Goal: Task Accomplishment & Management: Complete application form

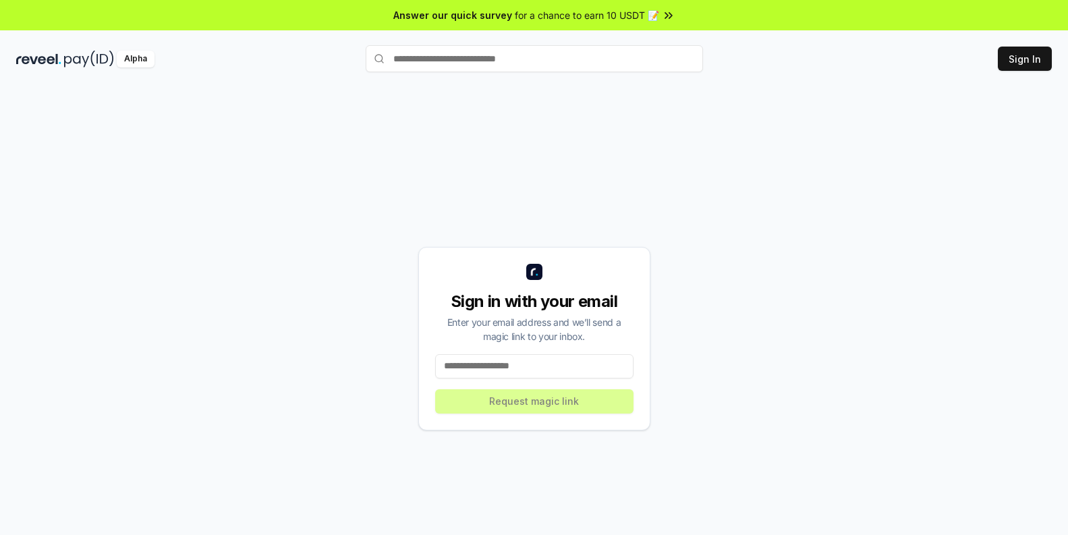
click at [506, 358] on input at bounding box center [534, 366] width 198 height 24
type input "**********"
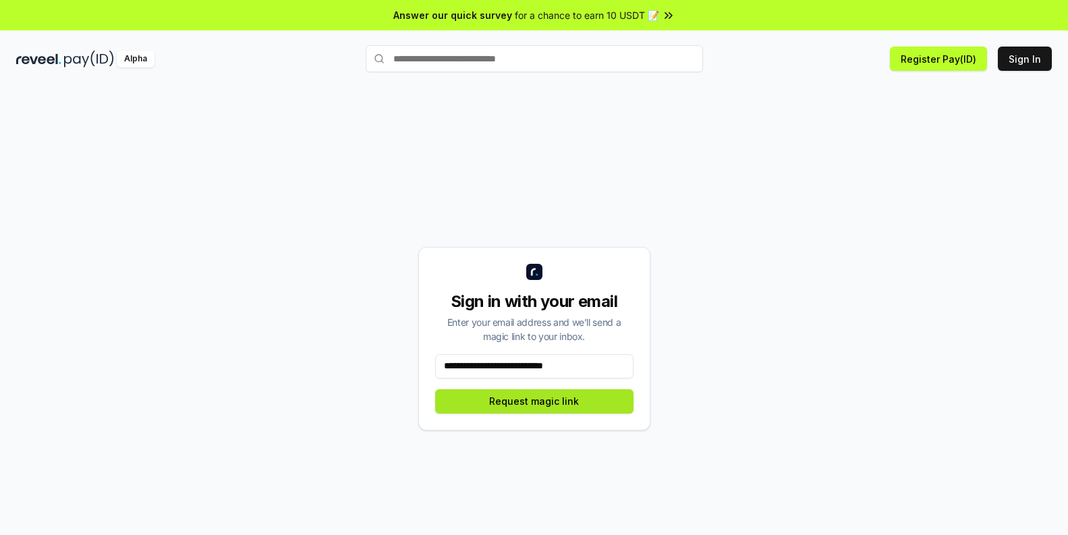
click at [573, 400] on button "Request magic link" at bounding box center [534, 401] width 198 height 24
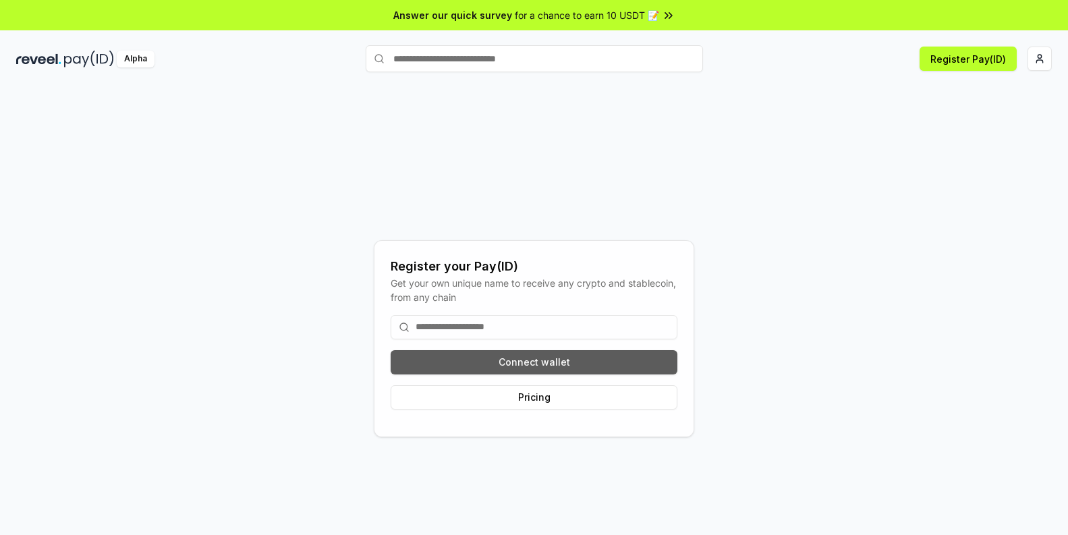
click at [482, 356] on button "Connect wallet" at bounding box center [533, 362] width 287 height 24
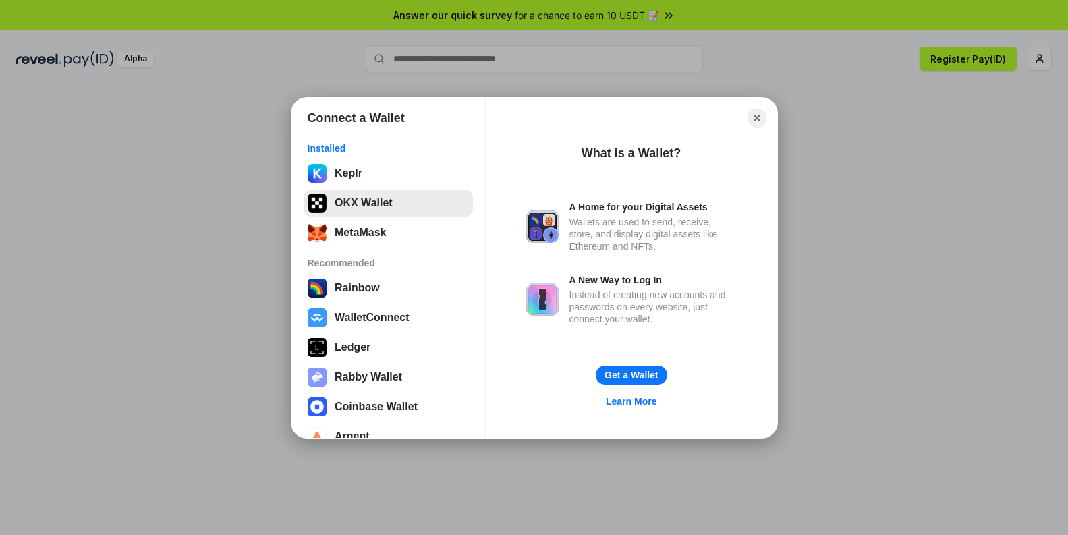
click at [361, 210] on button "OKX Wallet" at bounding box center [387, 202] width 169 height 27
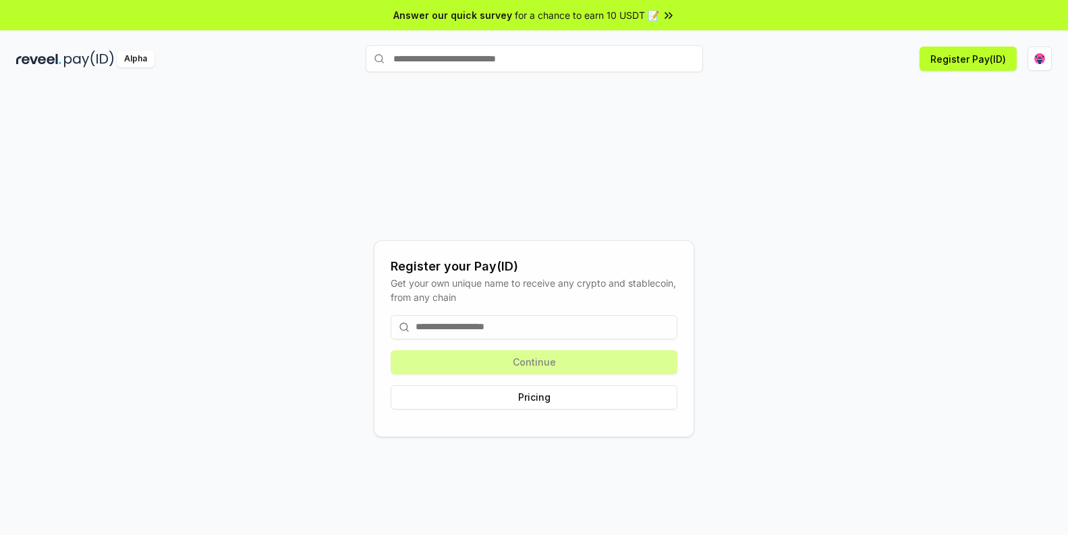
click at [463, 324] on input at bounding box center [533, 327] width 287 height 24
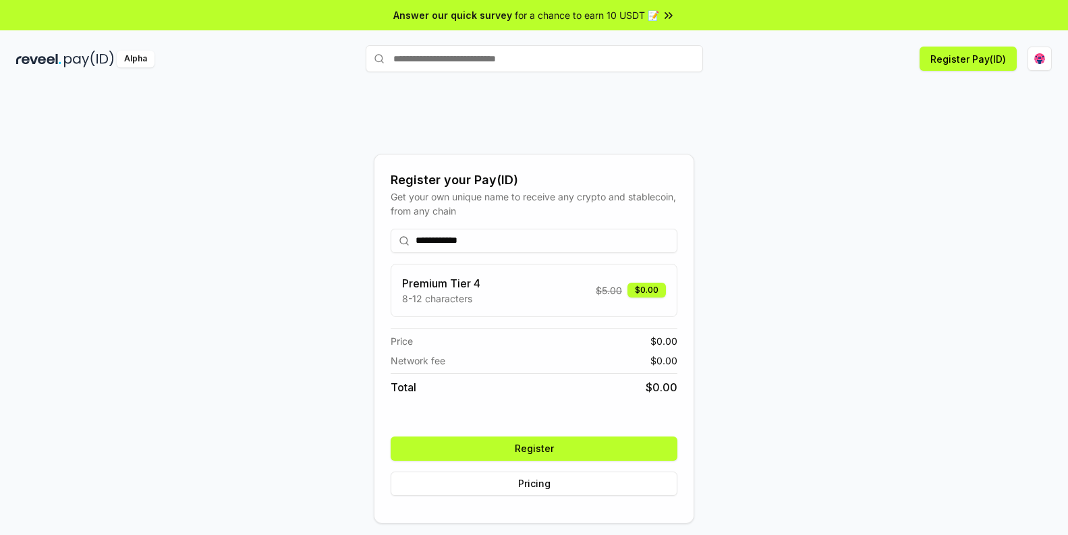
click at [473, 240] on input "**********" at bounding box center [533, 241] width 287 height 24
type input "**********"
click at [550, 444] on button "Register" at bounding box center [533, 448] width 287 height 24
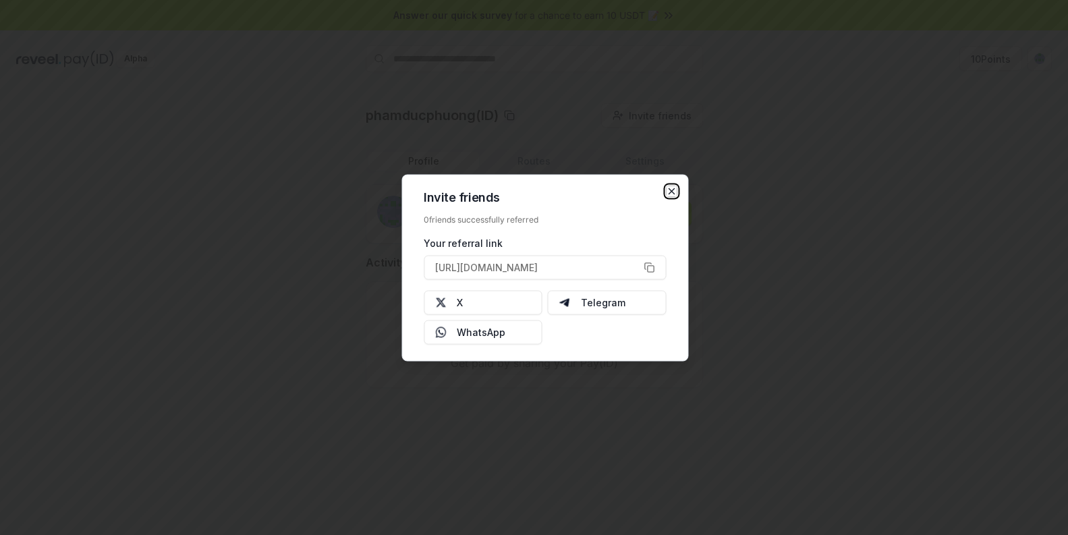
click at [676, 193] on icon "button" at bounding box center [671, 190] width 11 height 11
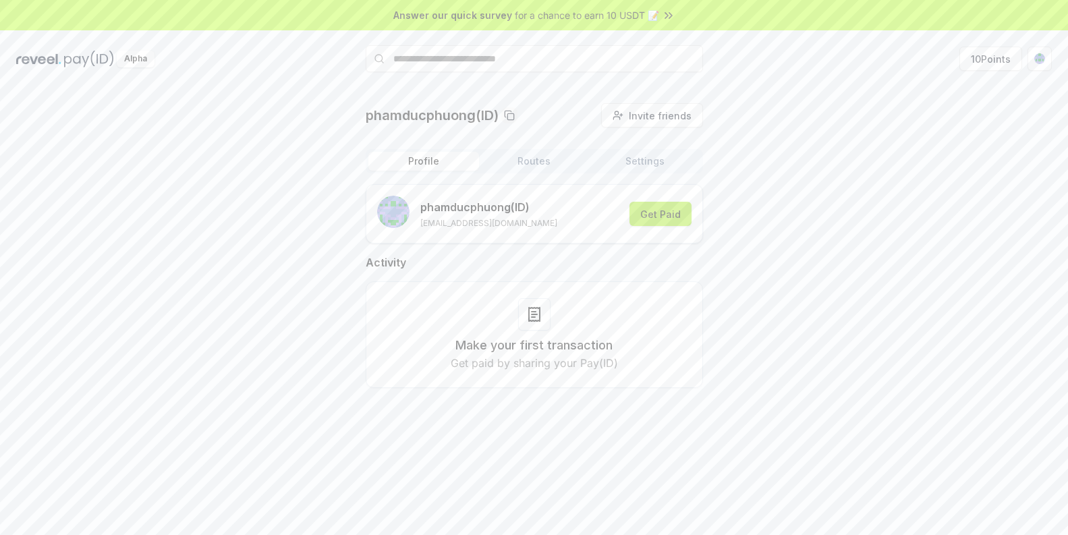
click at [663, 211] on button "Get Paid" at bounding box center [660, 214] width 62 height 24
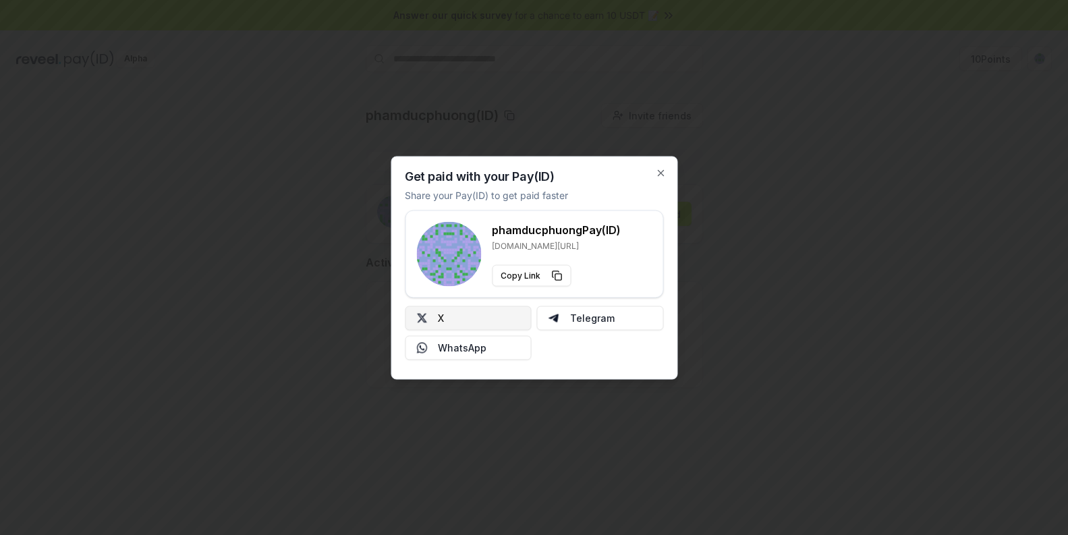
click at [500, 316] on button "X" at bounding box center [468, 317] width 127 height 24
click at [654, 175] on div "Get paid with your Pay(ID) Share your Pay(ID) to get paid faster phamducphuong …" at bounding box center [533, 267] width 287 height 223
click at [657, 174] on icon "button" at bounding box center [660, 172] width 11 height 11
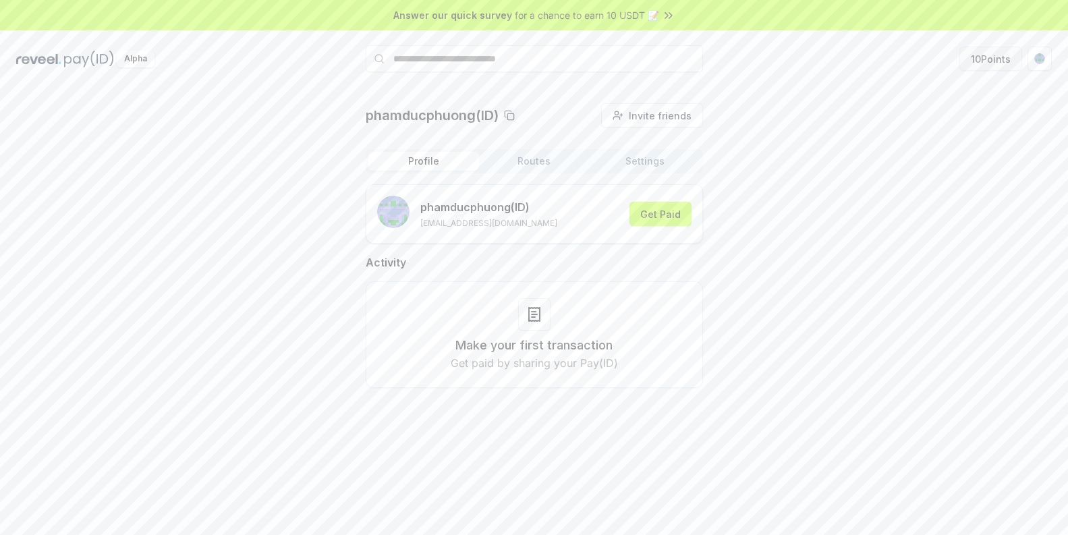
click at [1001, 59] on button "10 Points" at bounding box center [990, 59] width 63 height 24
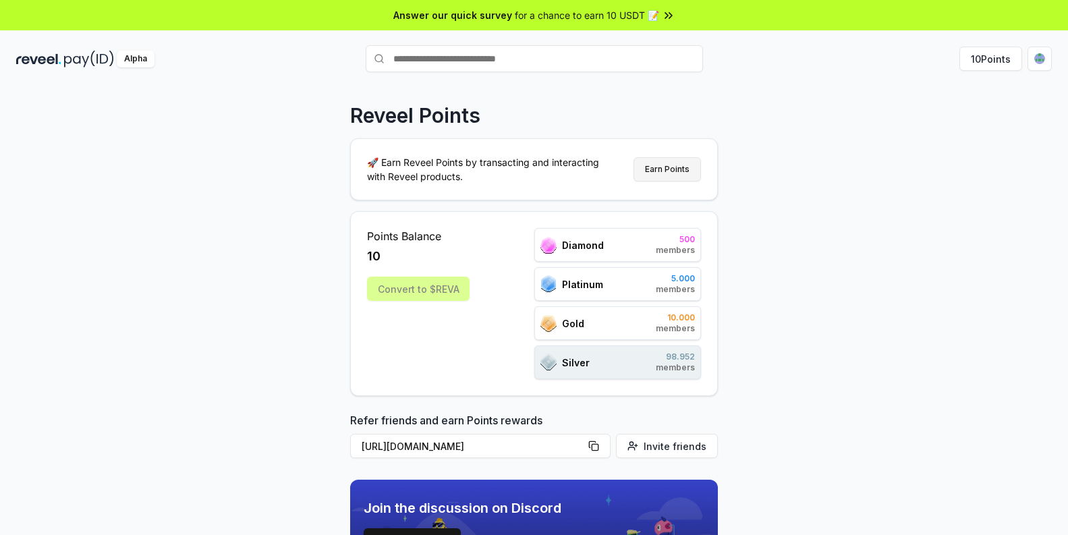
click at [694, 169] on button "Earn Points" at bounding box center [666, 169] width 67 height 24
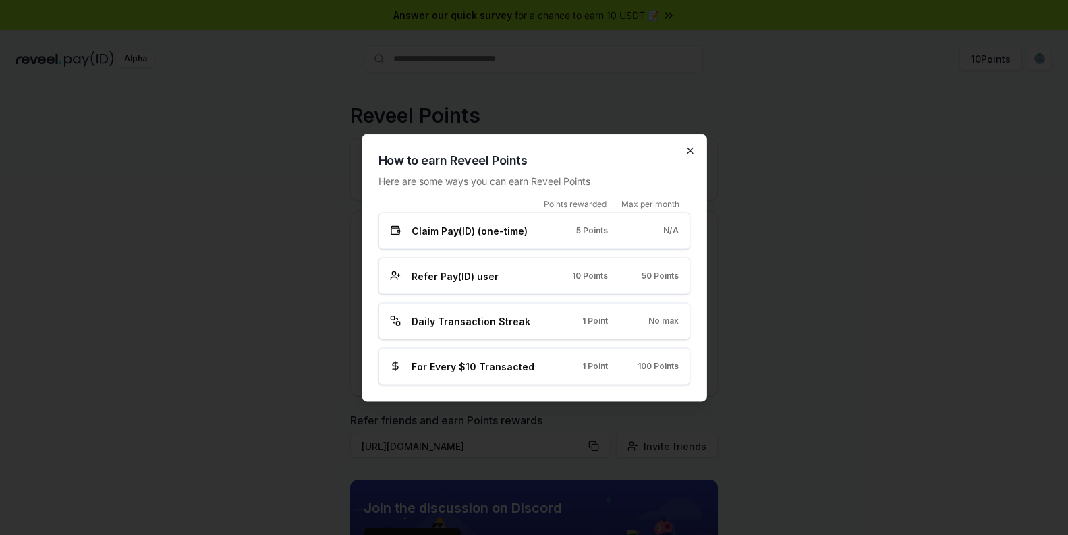
click at [689, 150] on icon "button" at bounding box center [689, 150] width 5 height 5
